Goal: Transaction & Acquisition: Purchase product/service

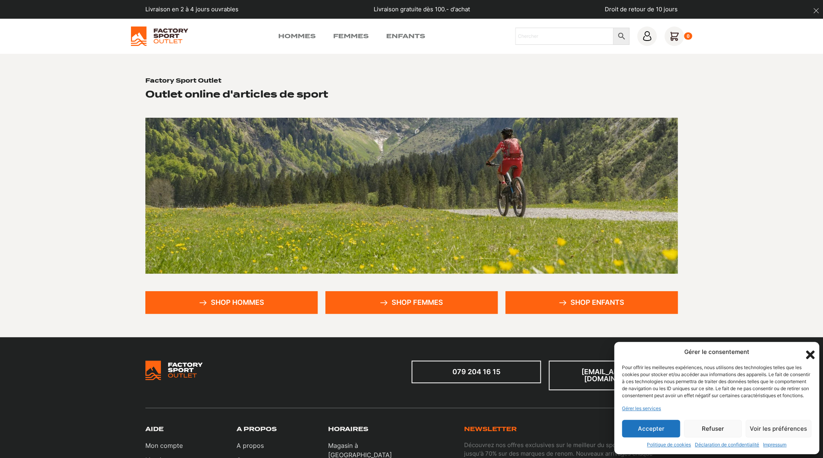
click at [657, 428] on button "Accepter" at bounding box center [651, 429] width 58 height 18
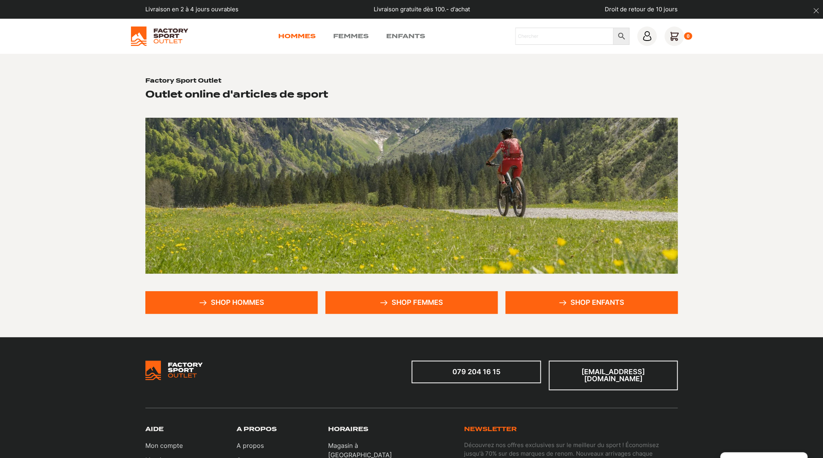
click at [299, 36] on link "Hommes" at bounding box center [296, 36] width 37 height 9
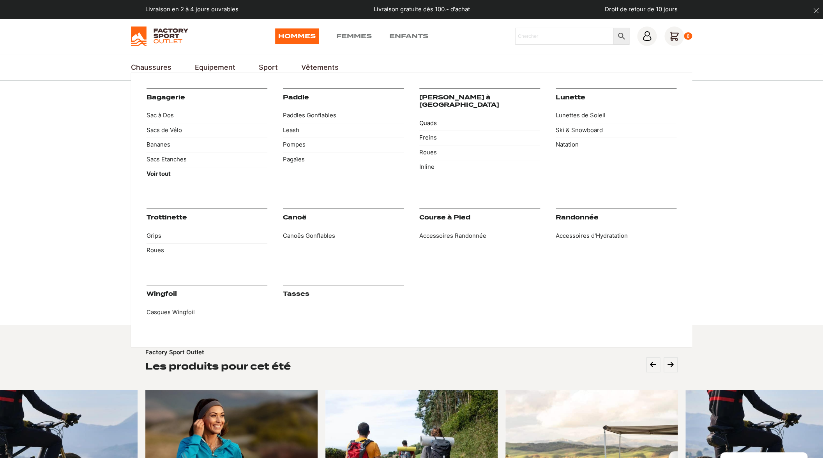
click at [429, 116] on link "Quads" at bounding box center [479, 123] width 121 height 15
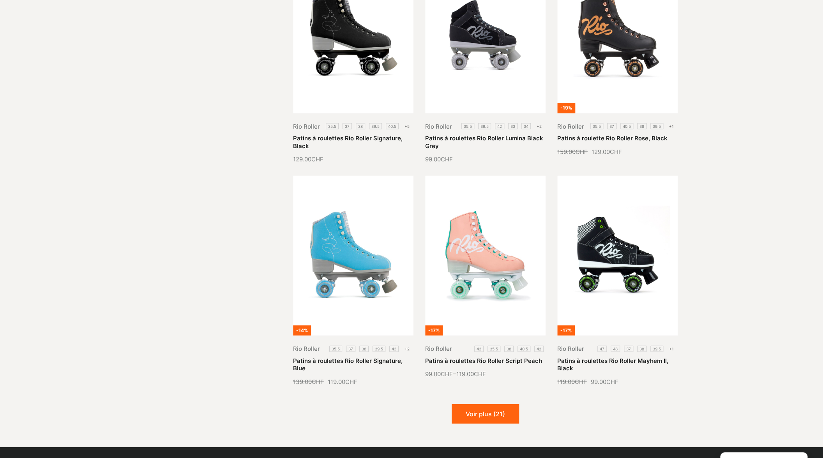
scroll to position [717, 0]
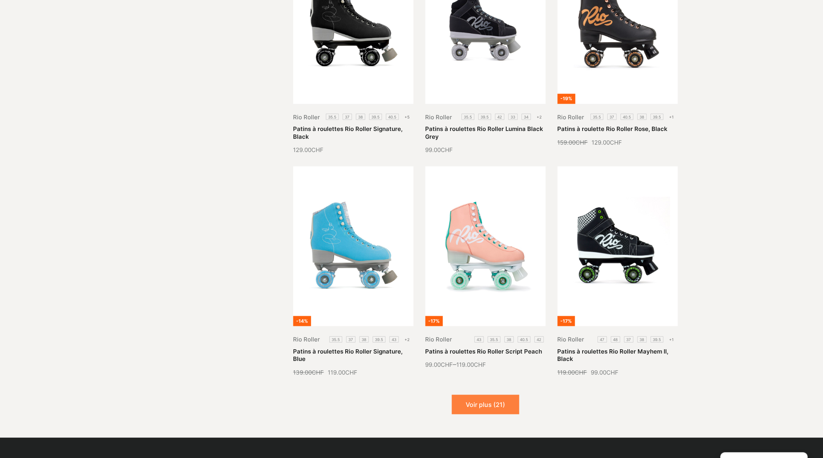
click at [497, 407] on button "Voir plus (21)" at bounding box center [485, 403] width 67 height 19
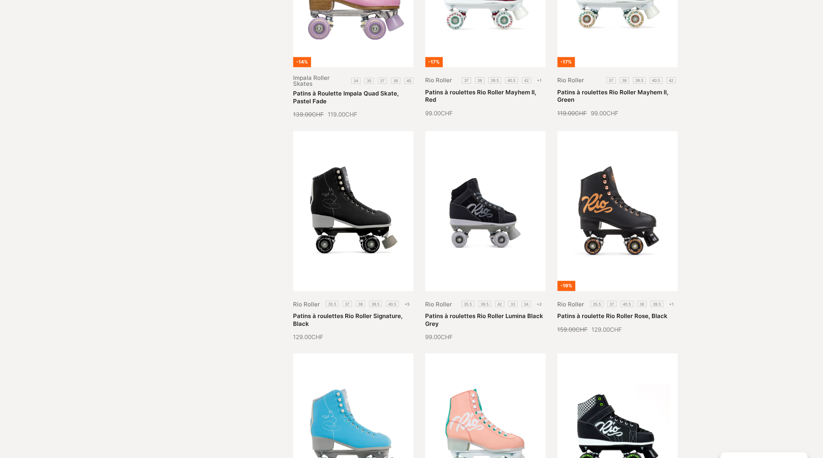
scroll to position [6, 0]
